Goal: Task Accomplishment & Management: Complete application form

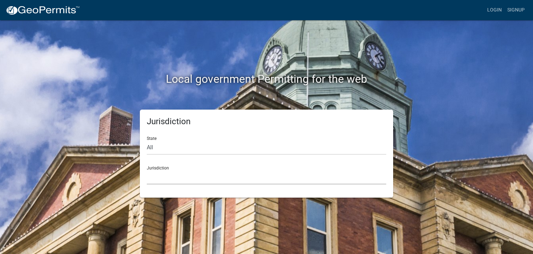
click at [165, 178] on select "[GEOGRAPHIC_DATA], [US_STATE] [GEOGRAPHIC_DATA], [US_STATE][PERSON_NAME][GEOGRA…" at bounding box center [267, 177] width 240 height 14
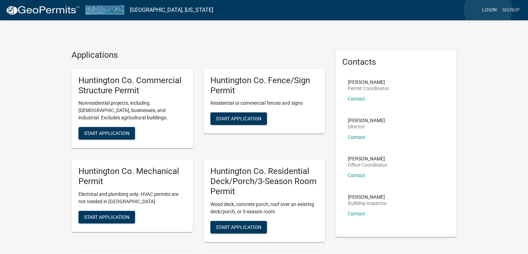
click at [488, 9] on link "Login" at bounding box center [490, 9] width 20 height 13
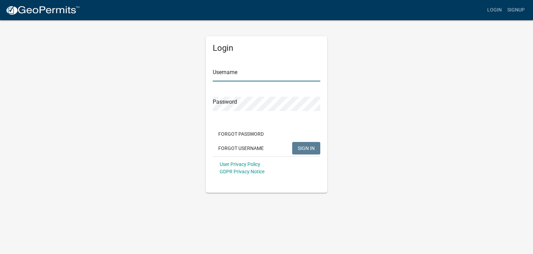
type input "[EMAIL_ADDRESS][DOMAIN_NAME]"
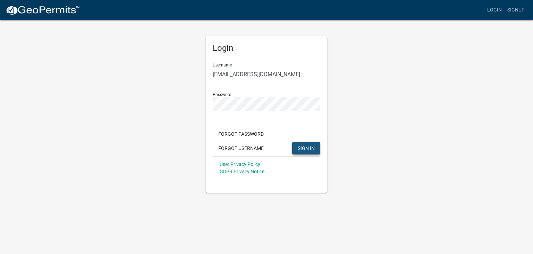
click at [304, 148] on span "SIGN IN" at bounding box center [306, 148] width 17 height 6
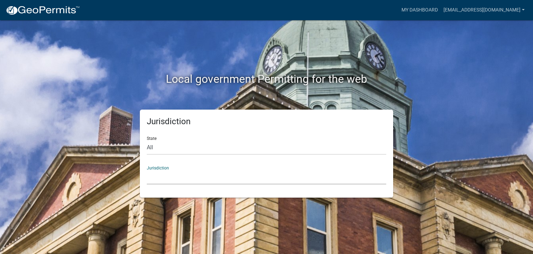
click at [163, 178] on select "[GEOGRAPHIC_DATA], [US_STATE] [GEOGRAPHIC_DATA], [US_STATE][PERSON_NAME][GEOGRA…" at bounding box center [267, 177] width 240 height 14
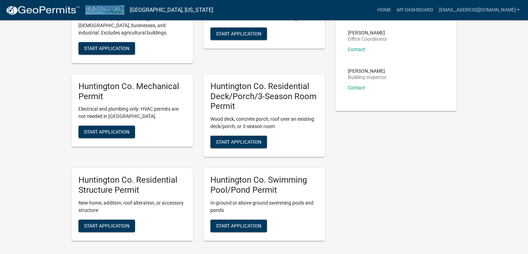
scroll to position [126, 0]
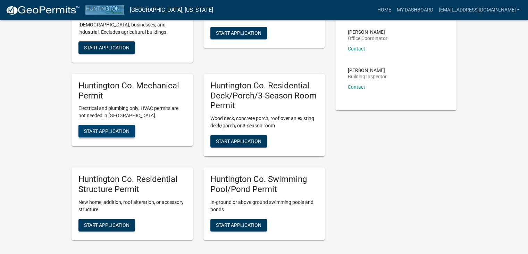
click at [97, 127] on button "Start Application" at bounding box center [106, 131] width 57 height 13
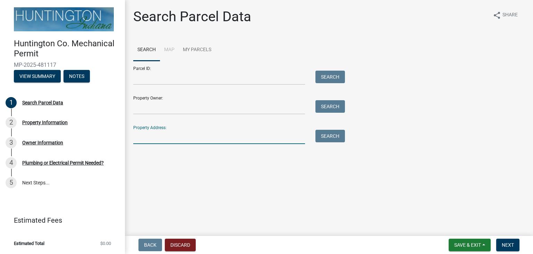
click at [145, 136] on input "Property Address:" at bounding box center [219, 137] width 172 height 14
type input "[STREET_ADDRESS]"
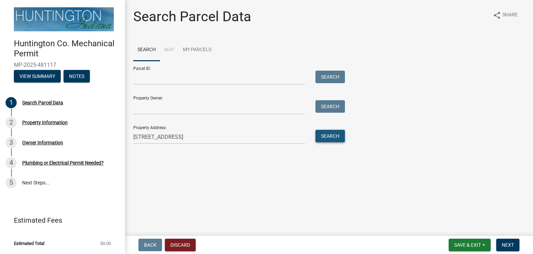
click at [332, 132] on button "Search" at bounding box center [331, 136] width 30 height 13
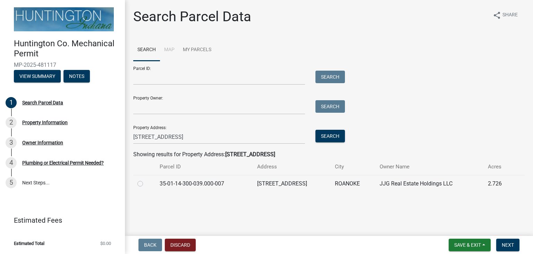
click at [146, 179] on label at bounding box center [146, 179] width 0 height 0
click at [146, 182] on input "radio" at bounding box center [148, 181] width 5 height 5
radio input "true"
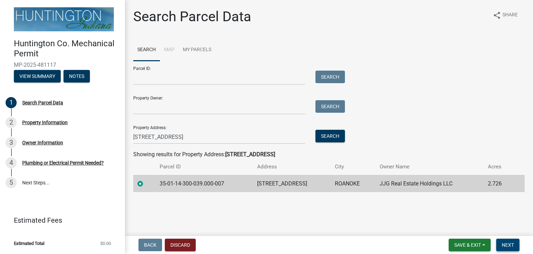
click at [506, 242] on span "Next" at bounding box center [508, 245] width 12 height 6
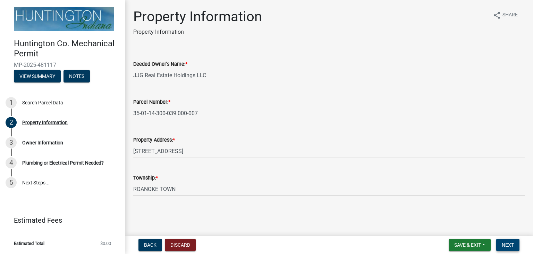
click at [507, 245] on span "Next" at bounding box center [508, 245] width 12 height 6
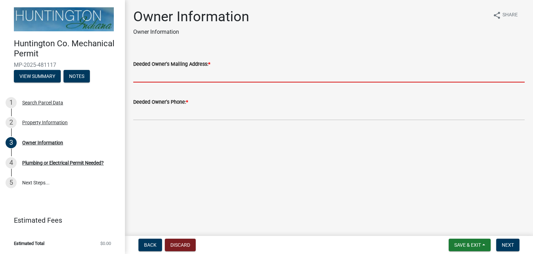
click at [156, 78] on input "Deeded Owner's Mailing Address: *" at bounding box center [329, 75] width 392 height 14
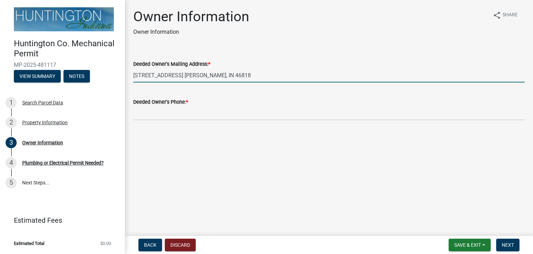
type input "[STREET_ADDRESS] [PERSON_NAME], IN 46818"
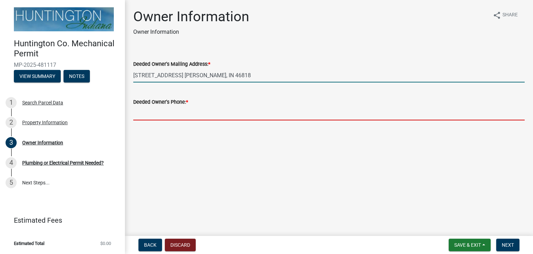
click at [145, 111] on input "Deeded Owner's Phone: *" at bounding box center [329, 113] width 392 height 14
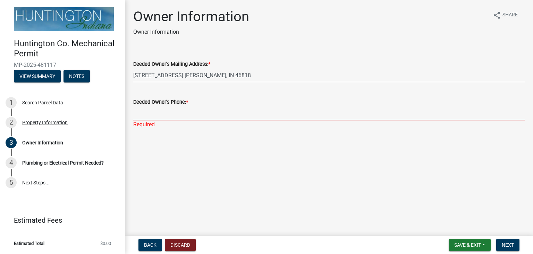
click at [146, 112] on input "Deeded Owner's Phone: *" at bounding box center [329, 113] width 392 height 14
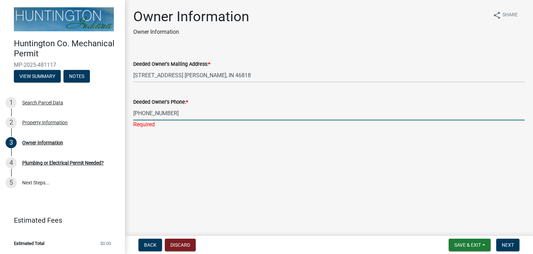
type input "[PHONE_NUMBER]"
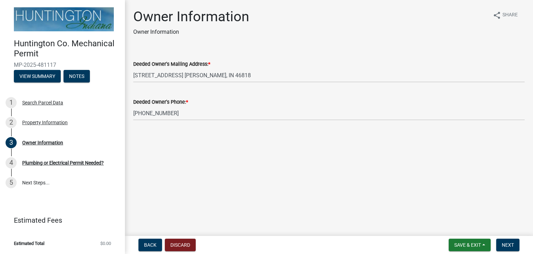
click at [328, 169] on main "Owner Information Owner Information share Share Deeded Owner's Mailing Address:…" at bounding box center [329, 116] width 408 height 233
click at [511, 239] on button "Next" at bounding box center [508, 244] width 23 height 13
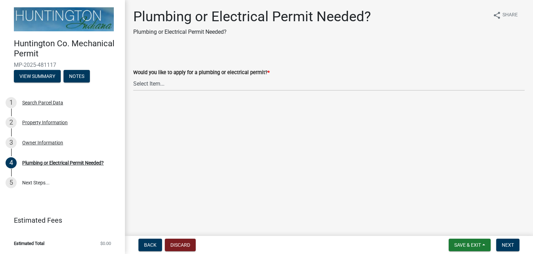
click at [156, 107] on main "Plumbing or Electrical Permit Needed? Plumbing or Electrical Permit Needed? sha…" at bounding box center [329, 116] width 408 height 233
click at [176, 88] on select "Select Item... plumbing electrical" at bounding box center [329, 83] width 392 height 14
click at [133, 76] on select "Select Item... plumbing electrical" at bounding box center [329, 83] width 392 height 14
select select "1b1ab0c1-eb36-4ed4-85d2-a311fbae4f76"
click at [503, 242] on span "Next" at bounding box center [508, 245] width 12 height 6
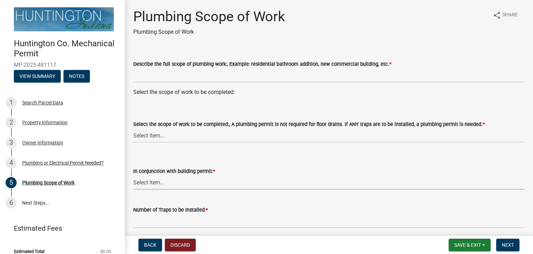
click at [148, 182] on select "Select Item... Yes No" at bounding box center [329, 182] width 392 height 14
click at [133, 175] on select "Select Item... Yes No" at bounding box center [329, 182] width 392 height 14
select select "0405a9c2-6f43-4f80-a7d2-d06340e14189"
